Goal: Task Accomplishment & Management: Use online tool/utility

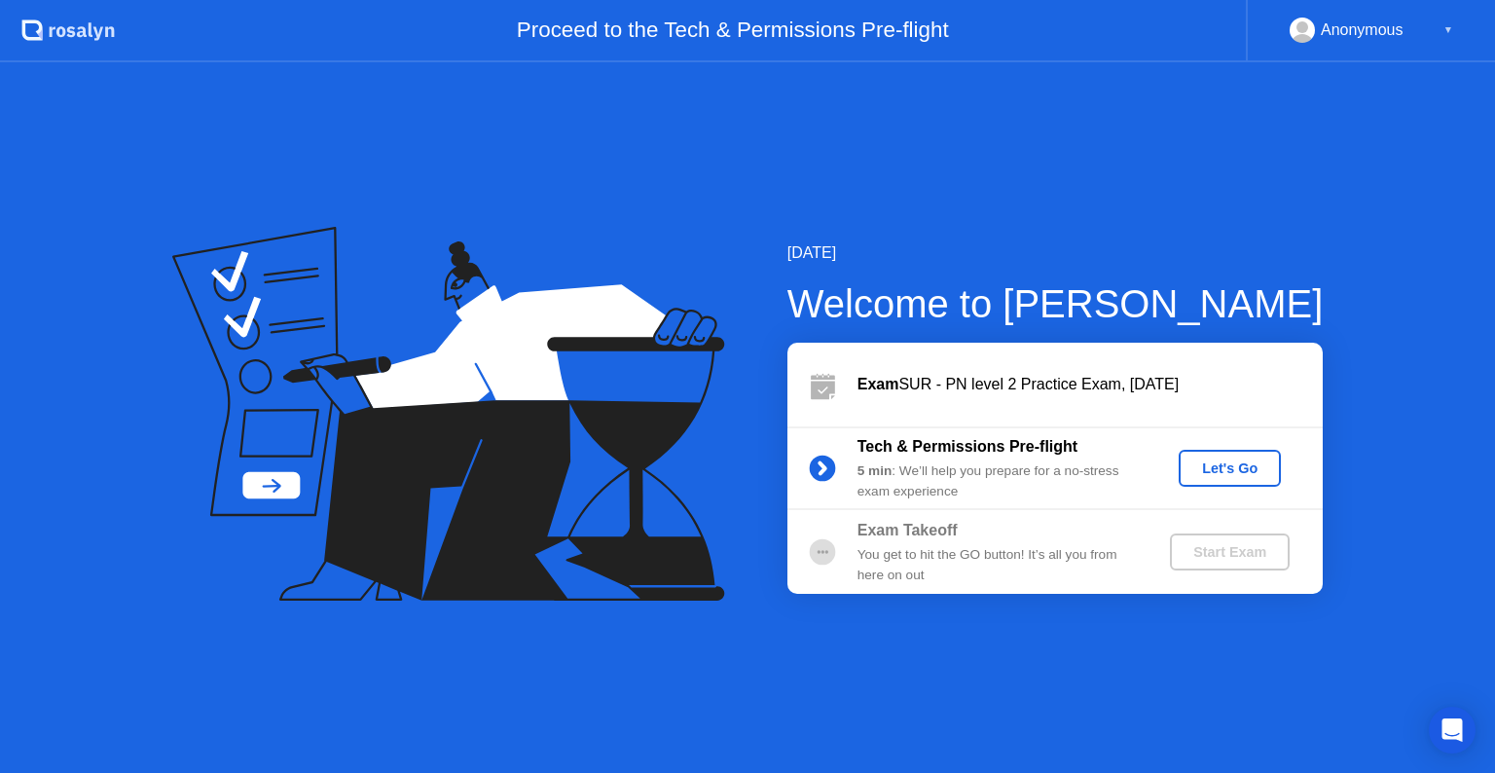
click at [1220, 467] on div "Let's Go" at bounding box center [1229, 468] width 87 height 16
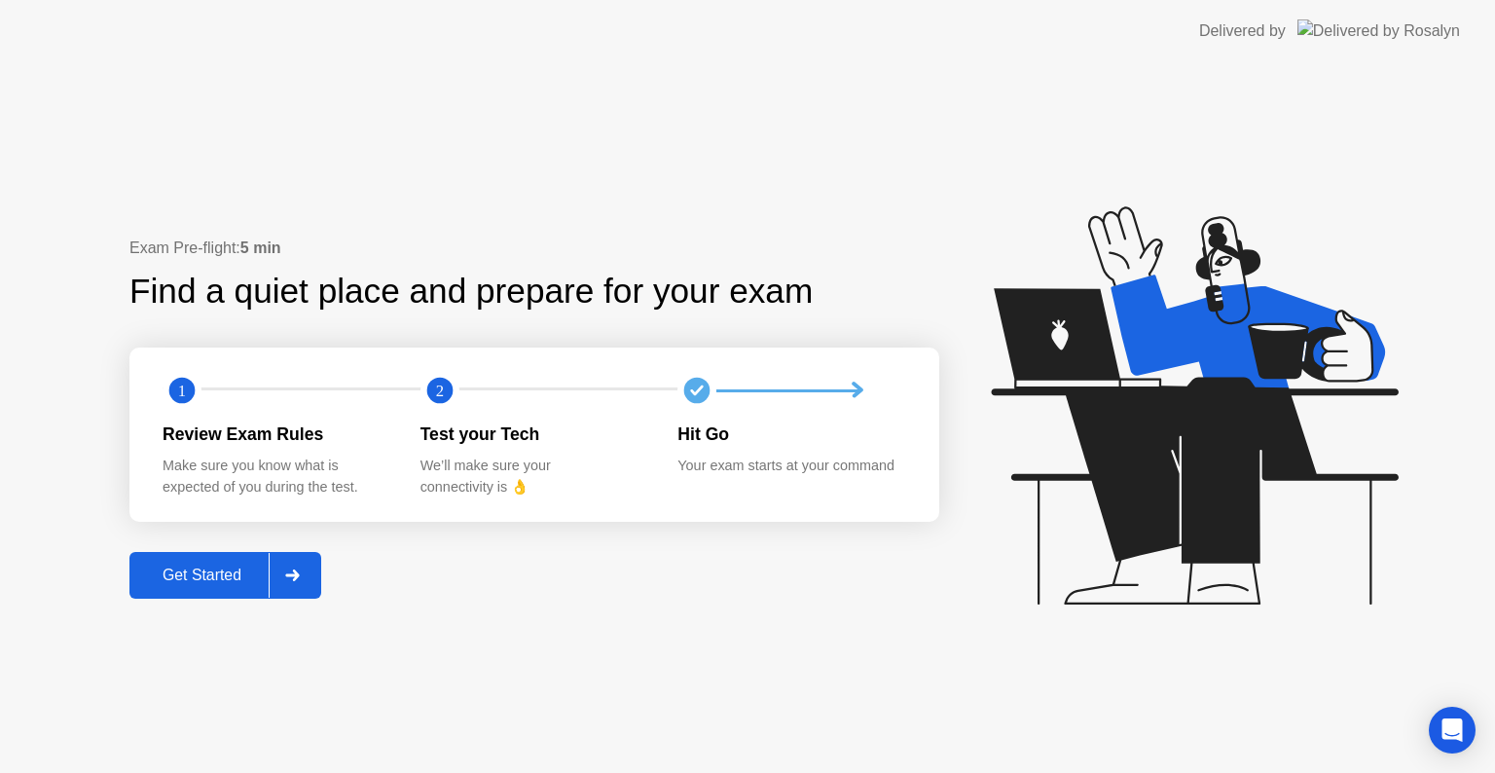
click at [201, 577] on div "Get Started" at bounding box center [201, 575] width 133 height 18
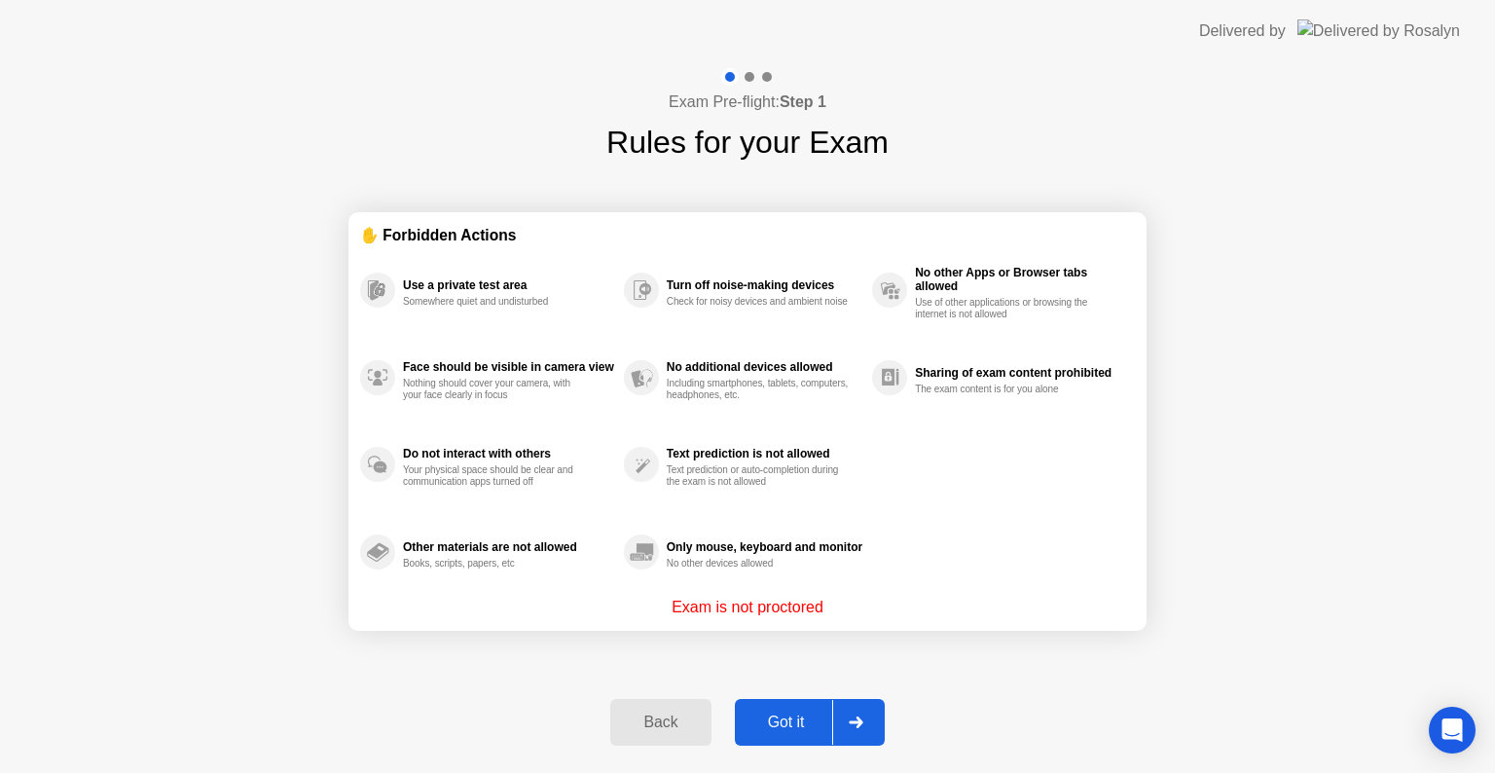
click at [808, 707] on button "Got it" at bounding box center [810, 722] width 150 height 47
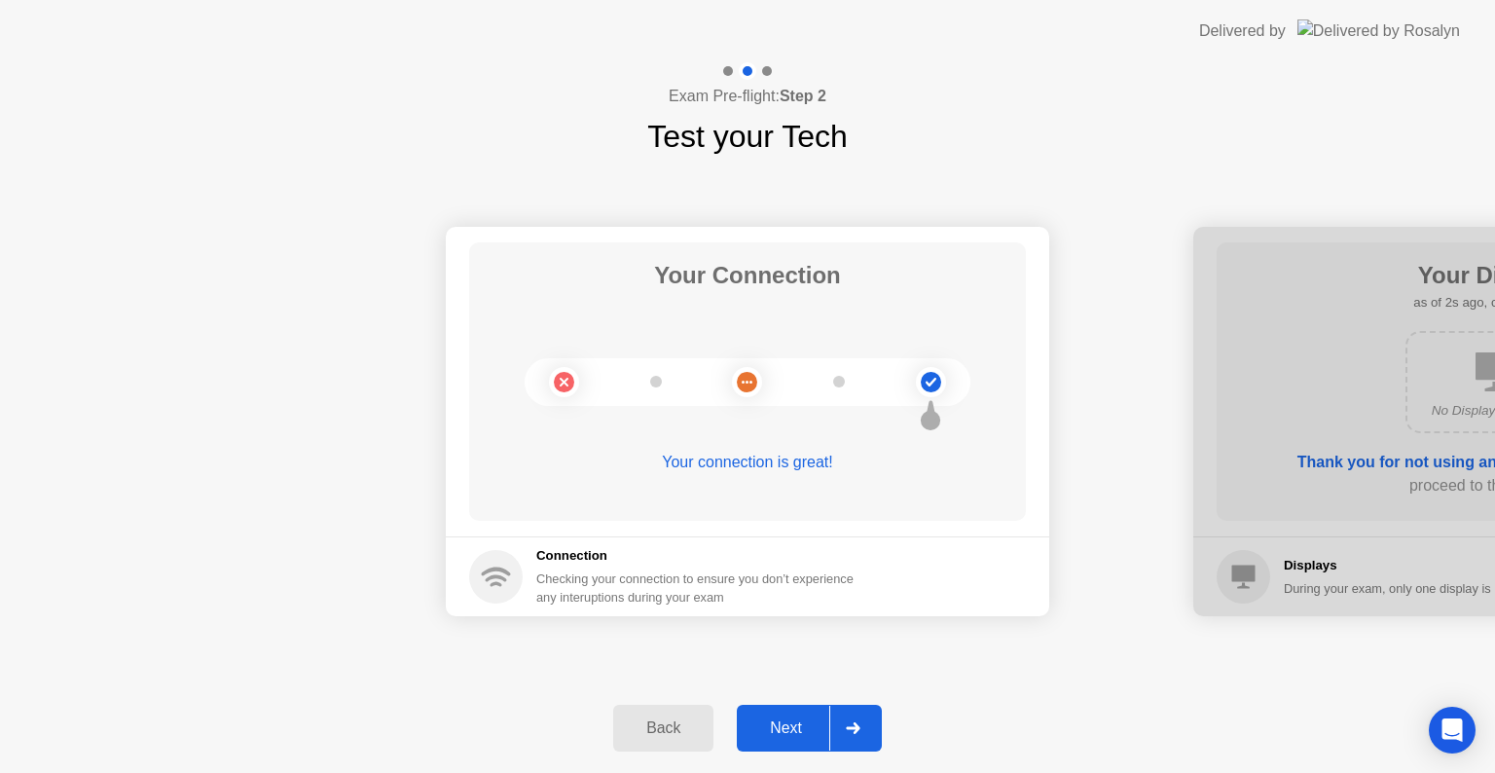
click at [776, 741] on button "Next" at bounding box center [809, 728] width 145 height 47
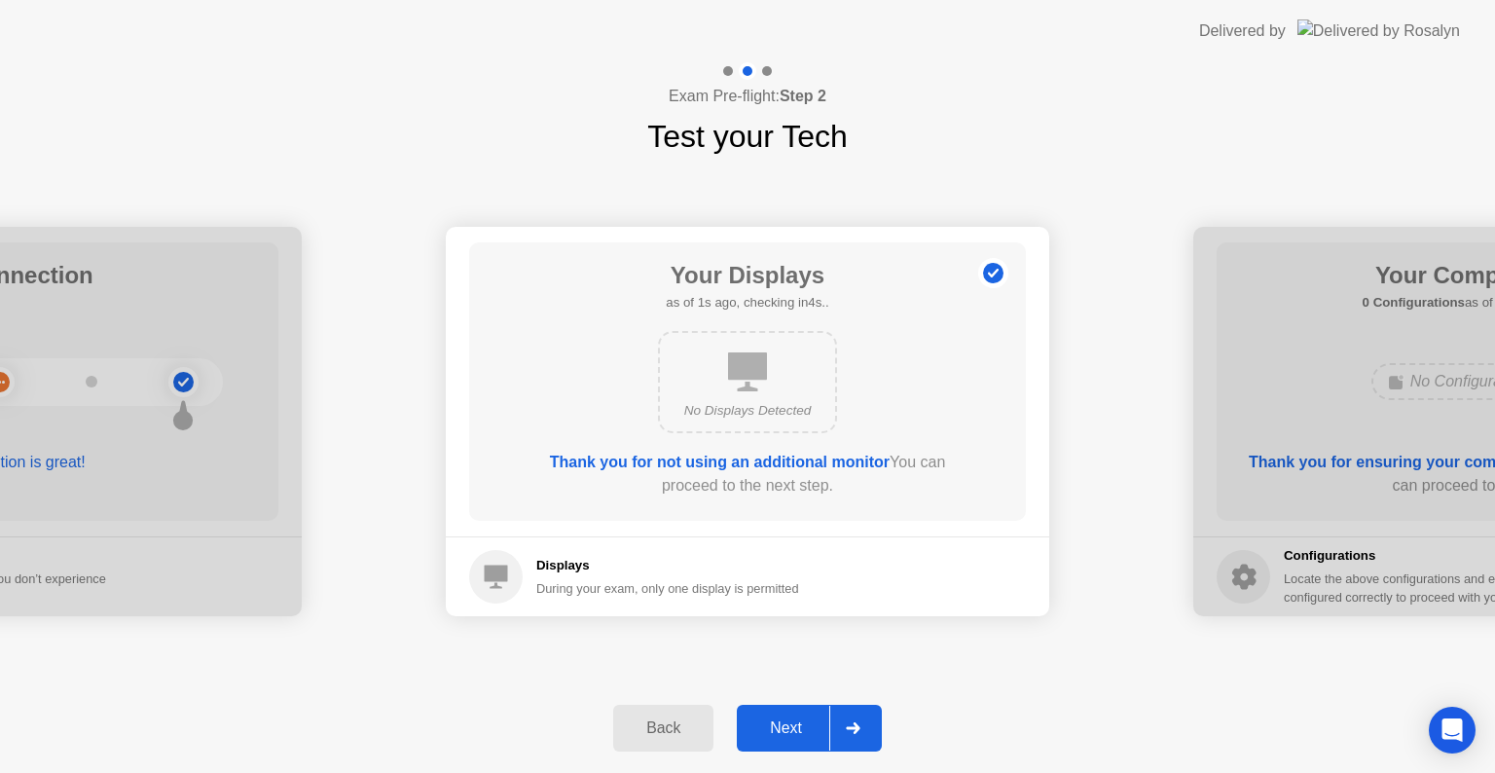
click at [772, 721] on div "Next" at bounding box center [785, 728] width 87 height 18
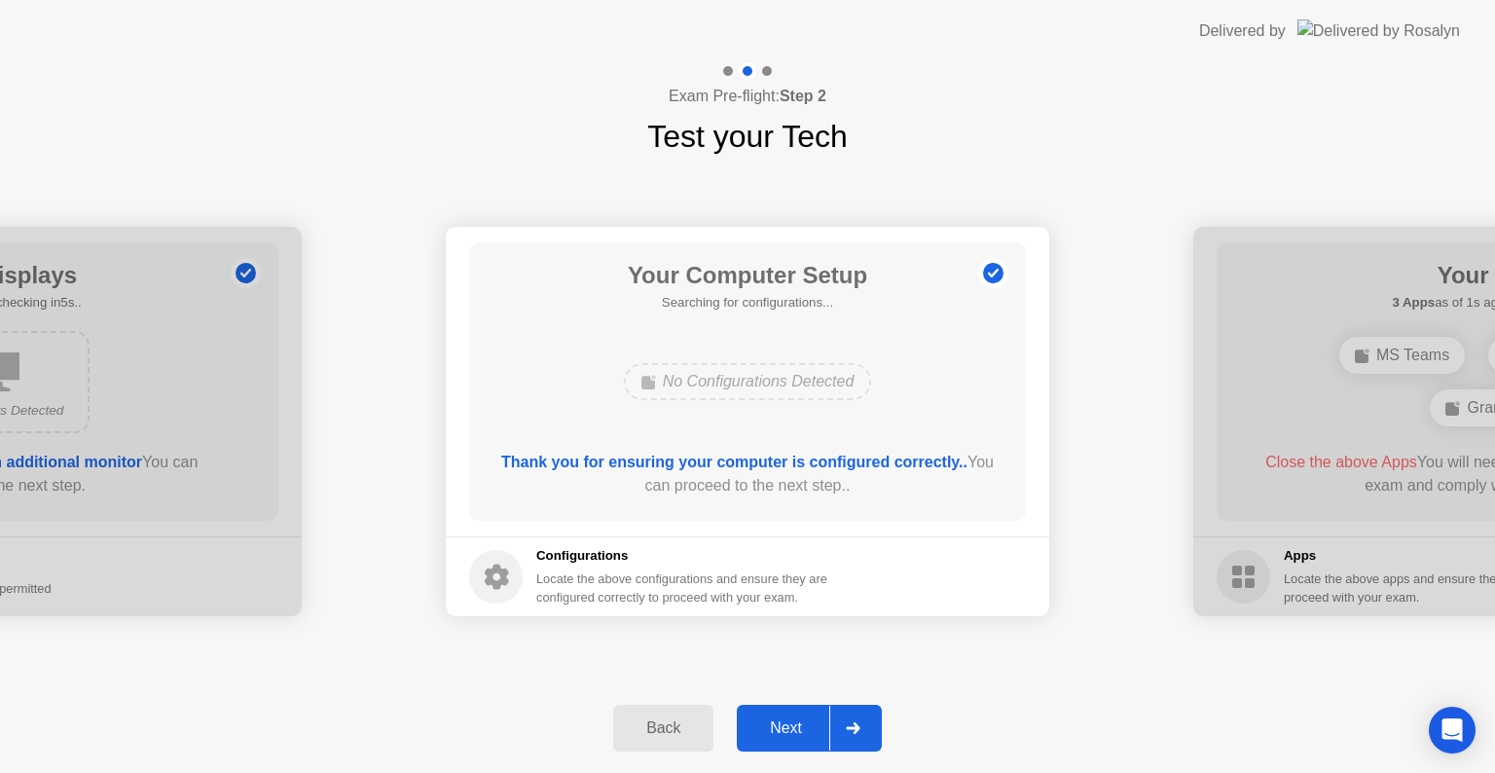
click at [772, 721] on div "Next" at bounding box center [785, 728] width 87 height 18
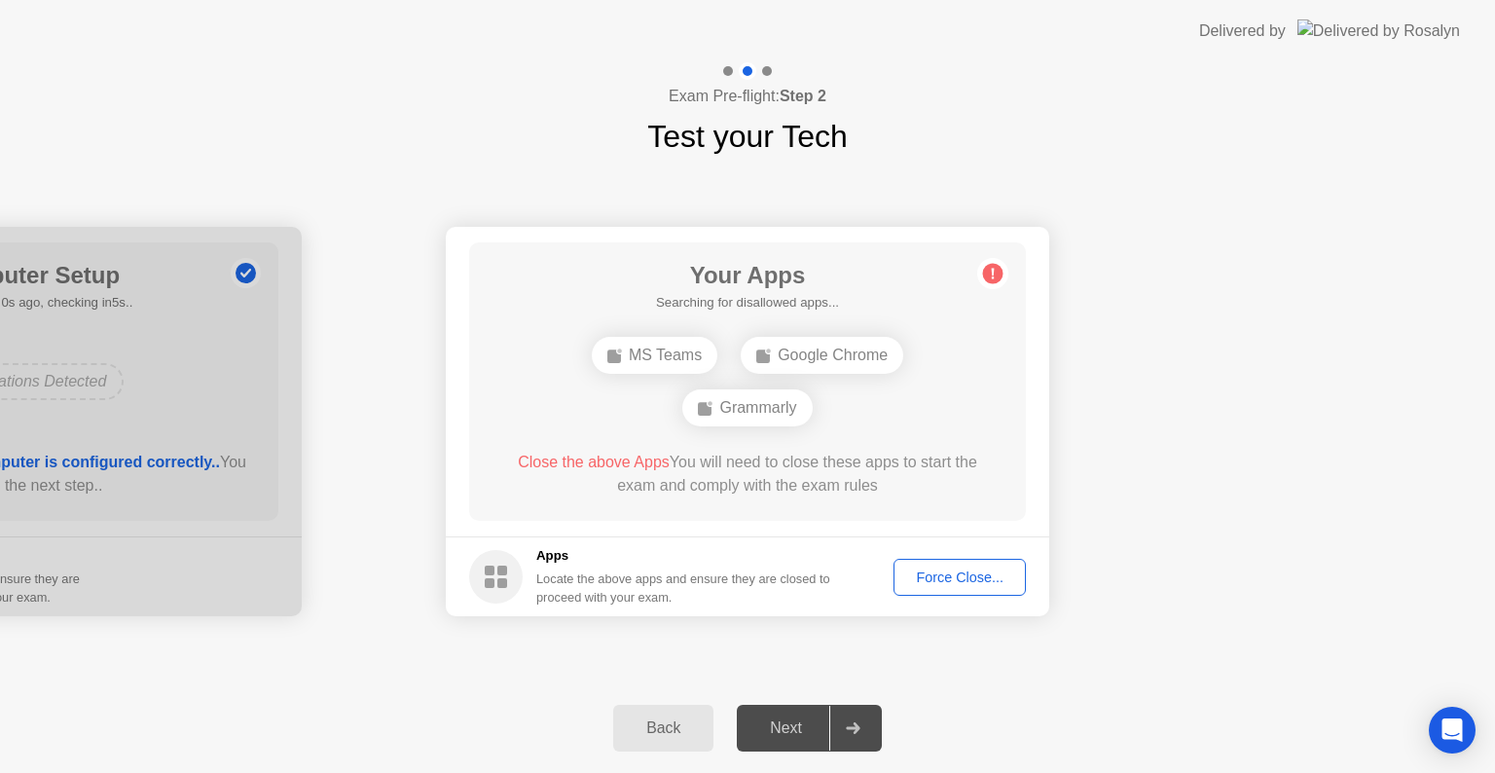
click at [772, 721] on div "Next" at bounding box center [785, 728] width 87 height 18
click at [950, 573] on div "Force Close..." at bounding box center [959, 577] width 119 height 16
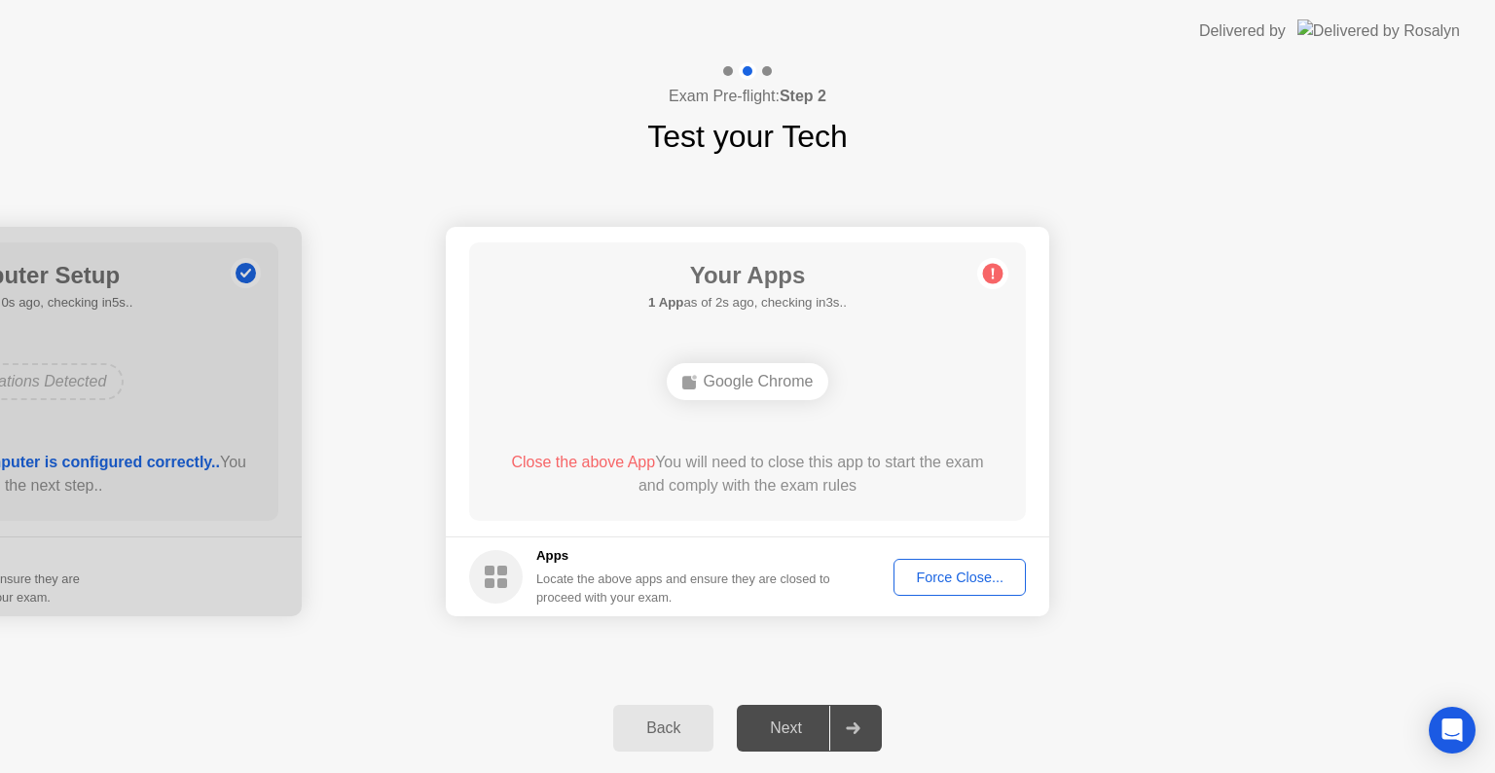
click at [954, 585] on div "Force Close..." at bounding box center [959, 577] width 119 height 16
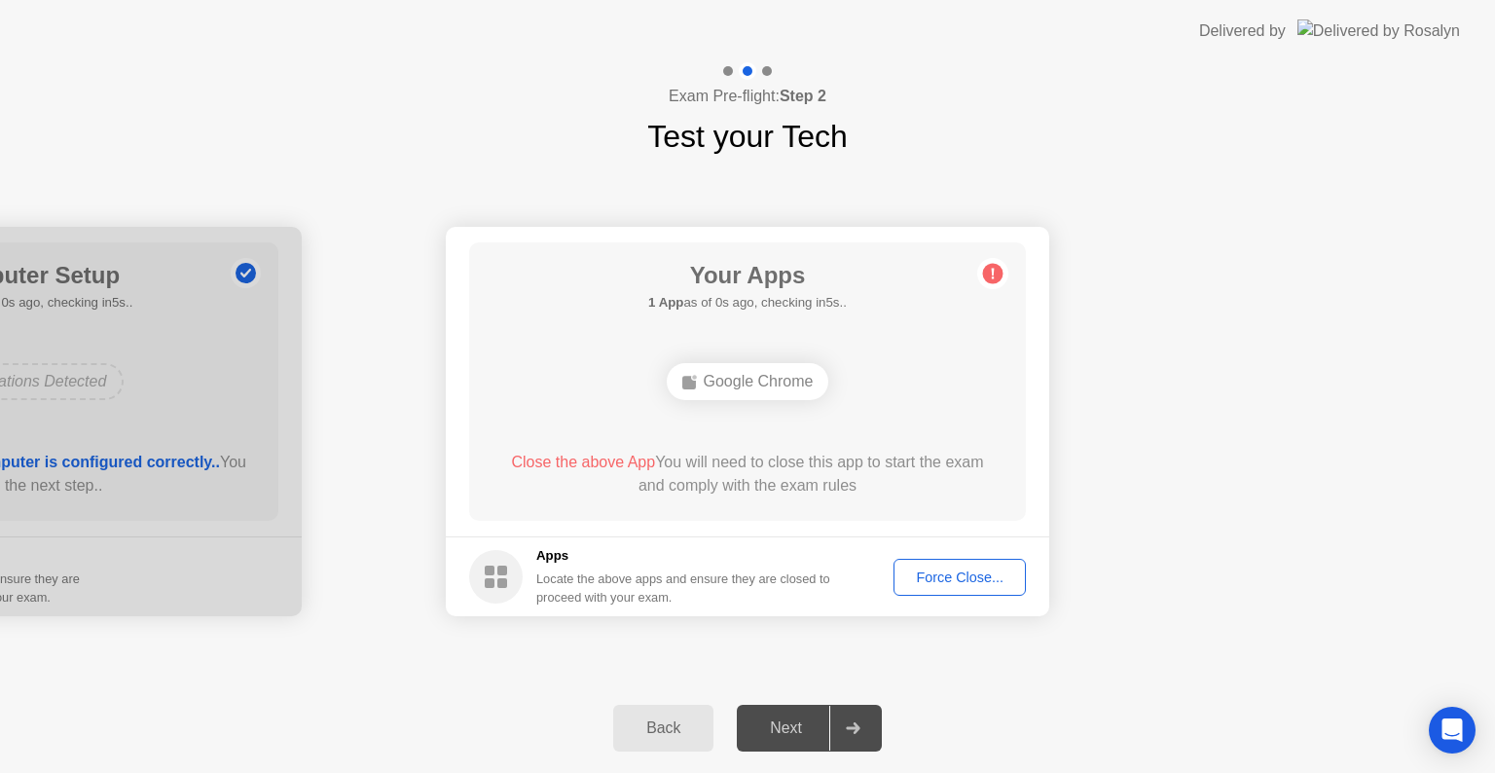
click at [947, 584] on div "Force Close..." at bounding box center [959, 577] width 119 height 16
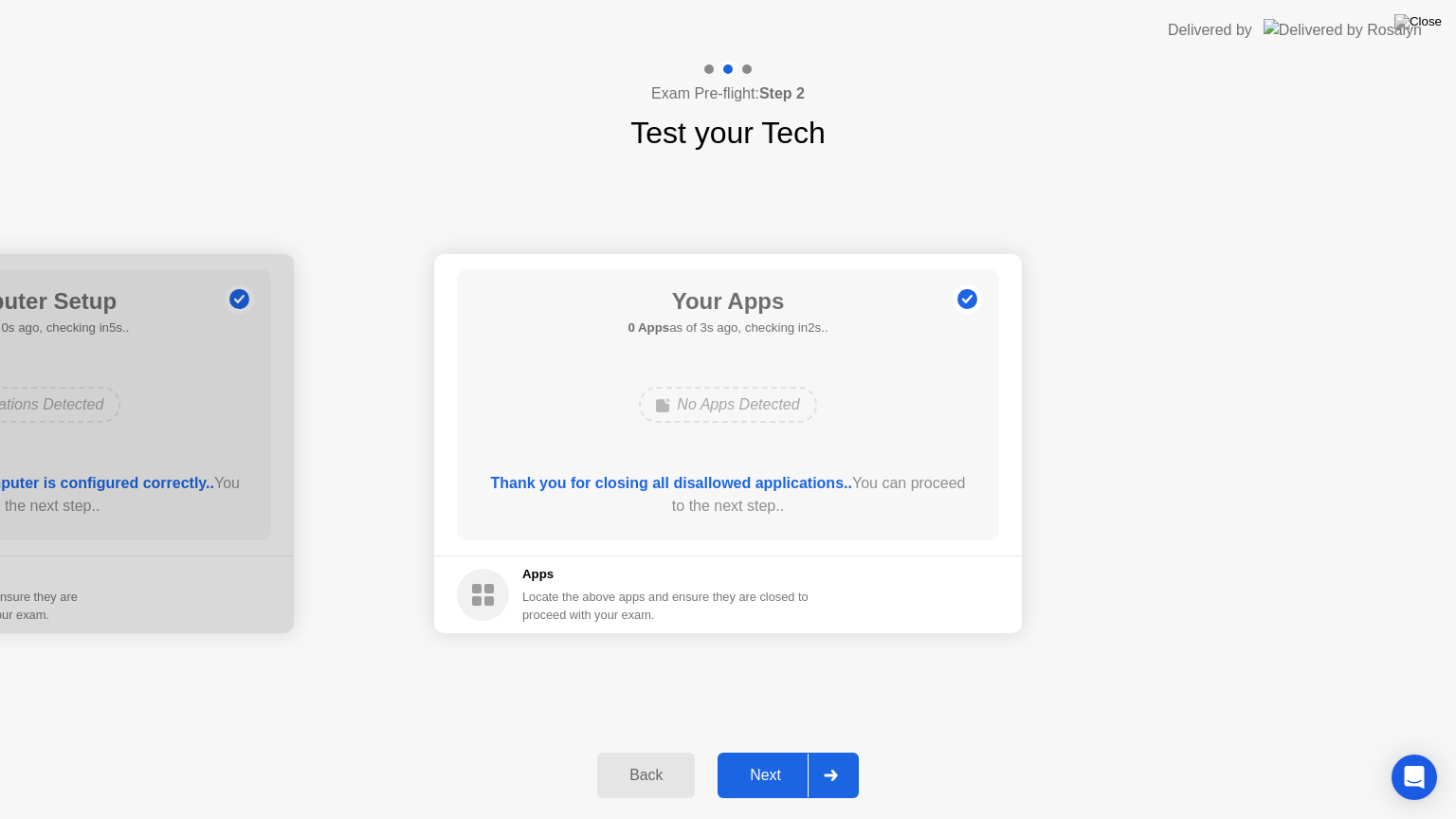
click at [781, 752] on div "Next" at bounding box center [765, 775] width 85 height 18
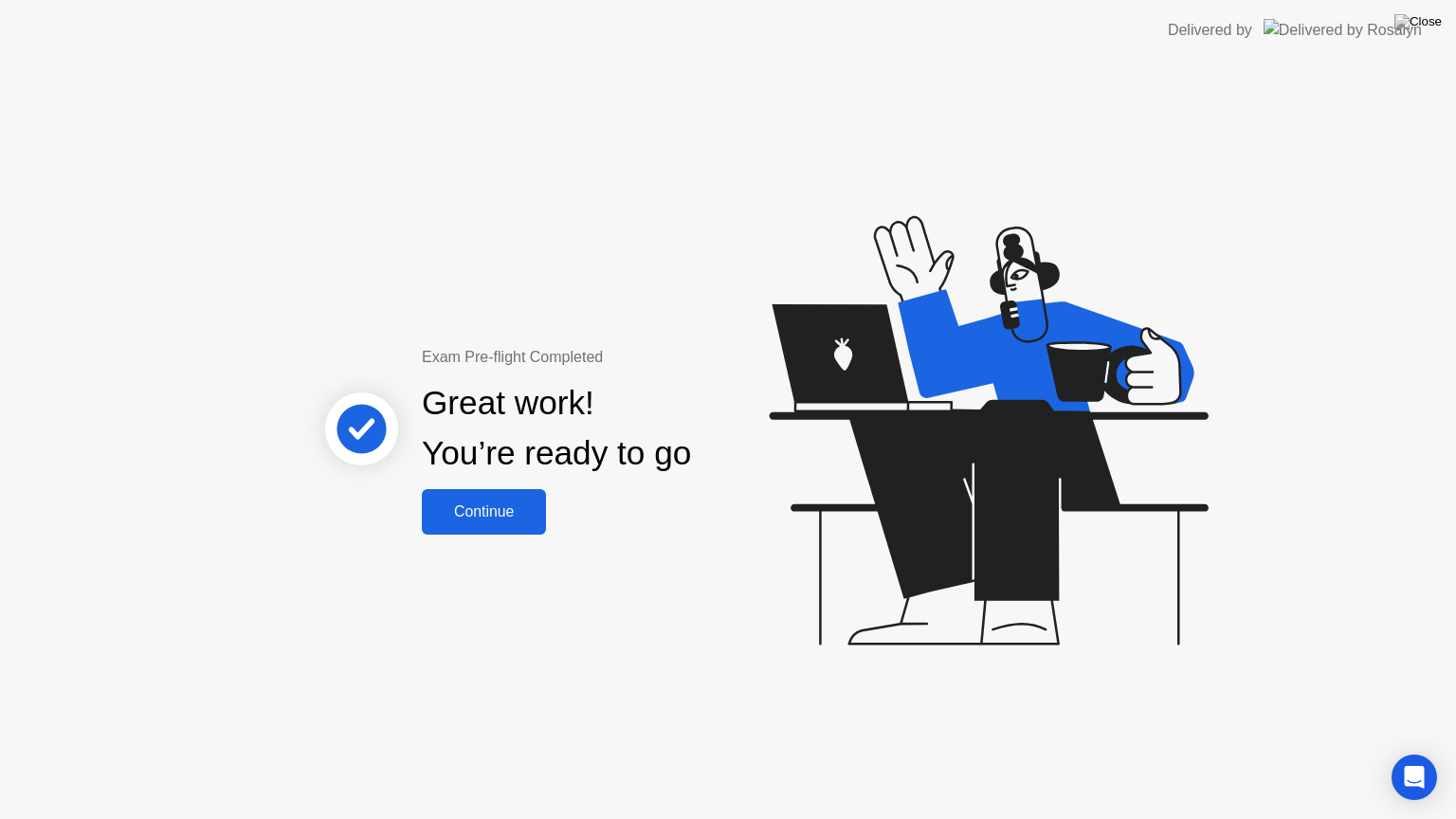
click at [485, 510] on div "Continue" at bounding box center [484, 512] width 113 height 18
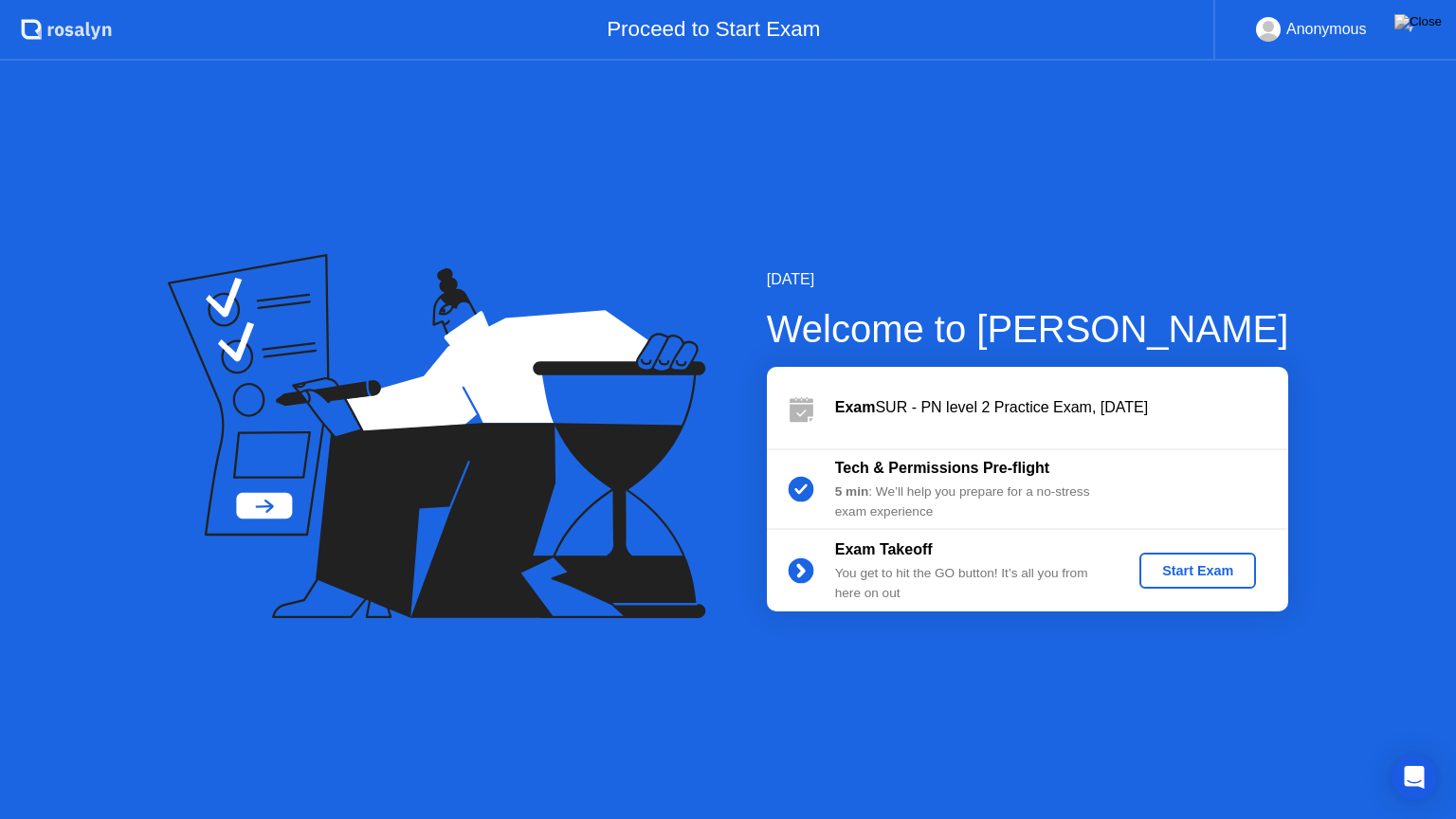
click at [1190, 573] on div "Start Exam" at bounding box center [1197, 571] width 101 height 16
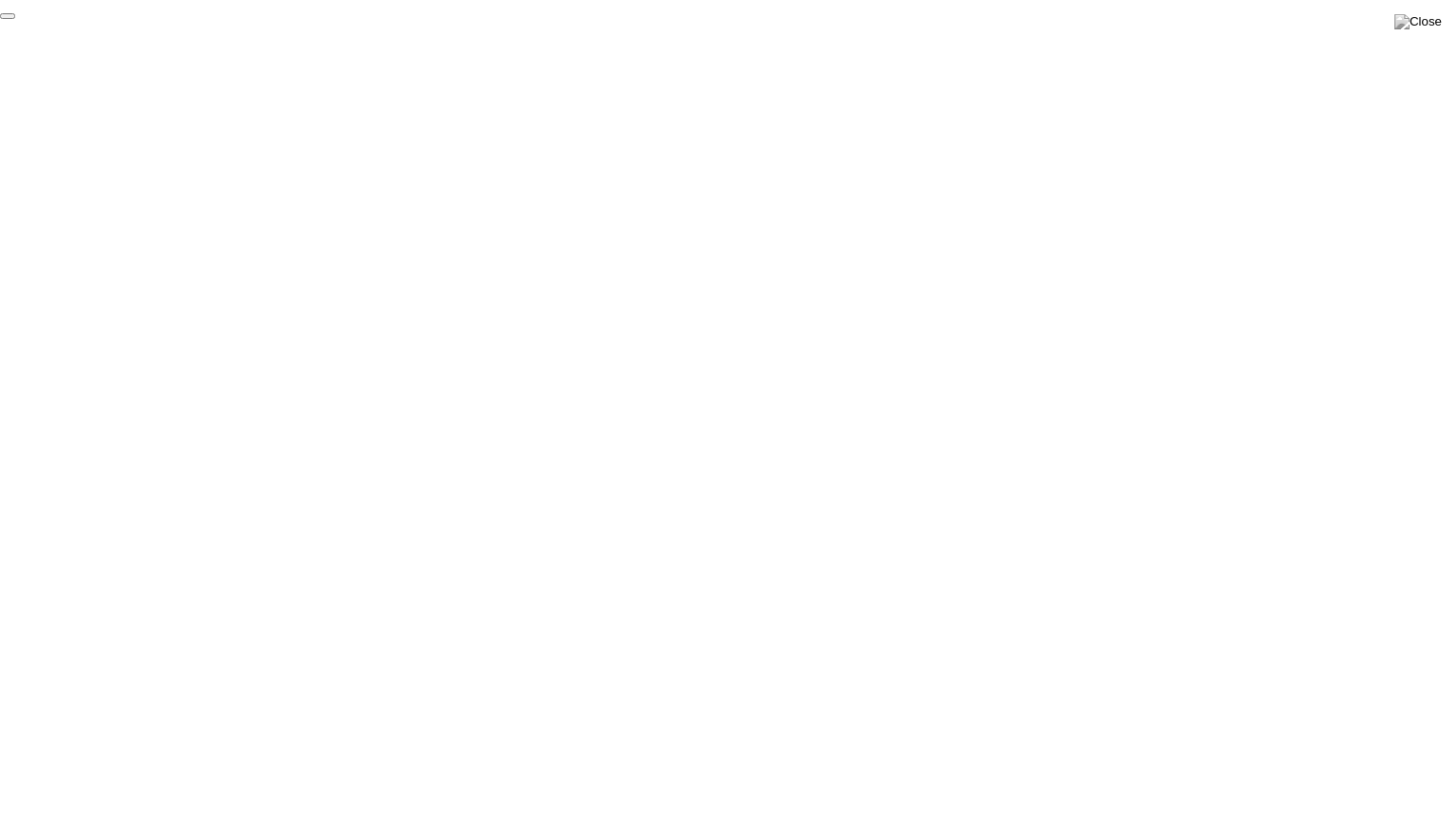
click div "End Proctoring Session"
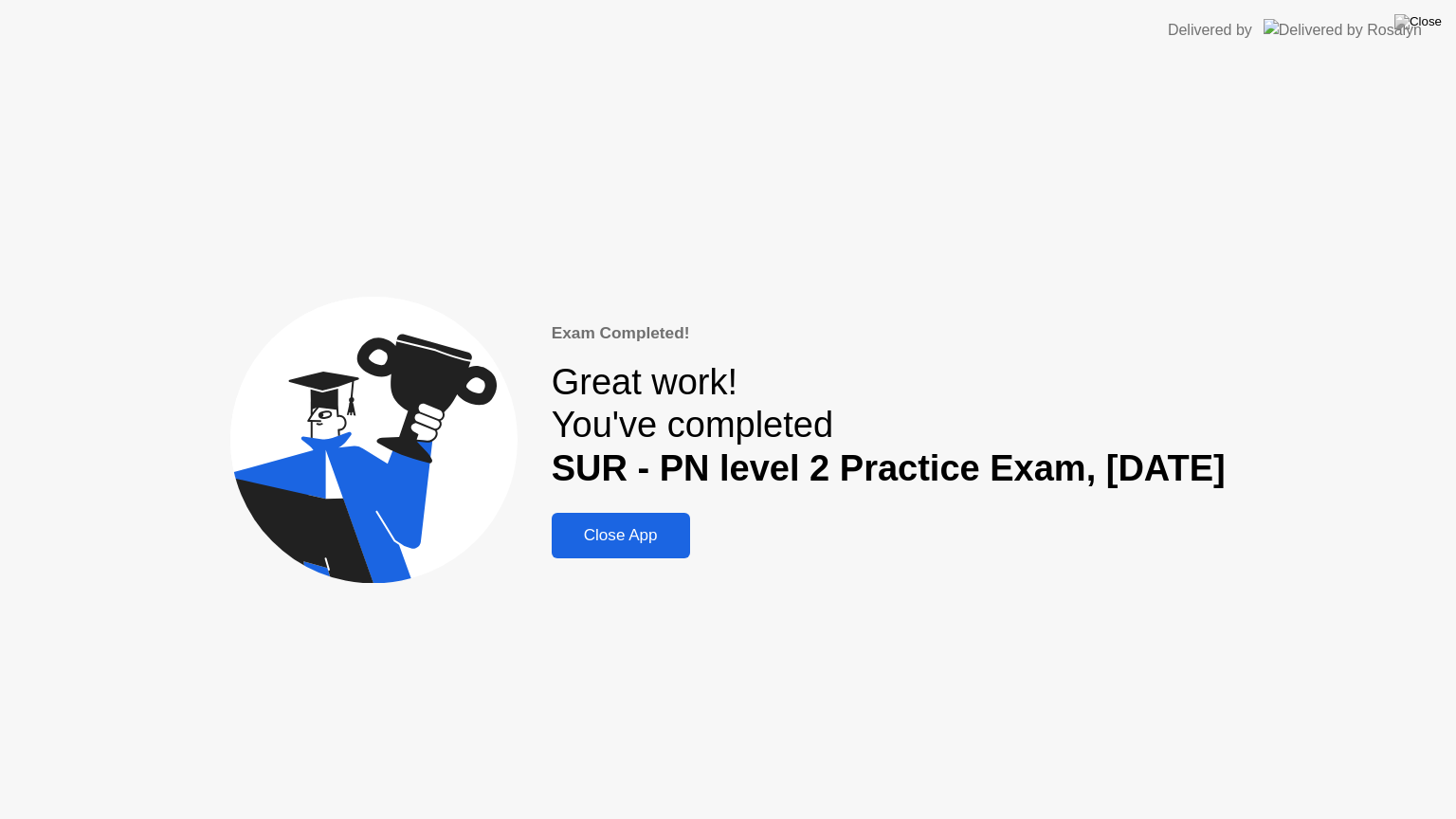
click at [621, 545] on div "Close App" at bounding box center [620, 535] width 127 height 19
